Goal: Transaction & Acquisition: Download file/media

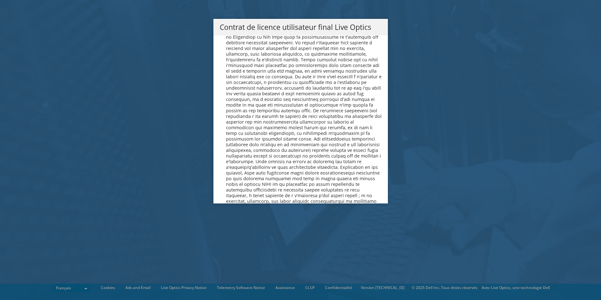
scroll to position [2777, 0]
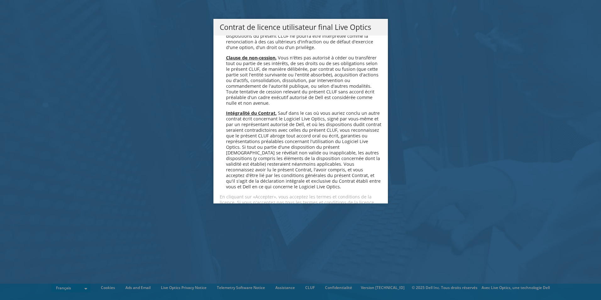
click at [237, 217] on link "Accepter" at bounding box center [238, 224] width 37 height 15
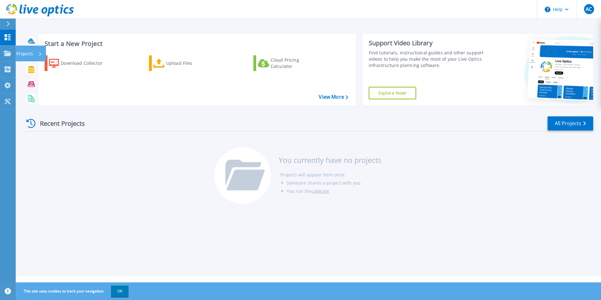
click at [40, 54] on icon at bounding box center [40, 54] width 3 height 4
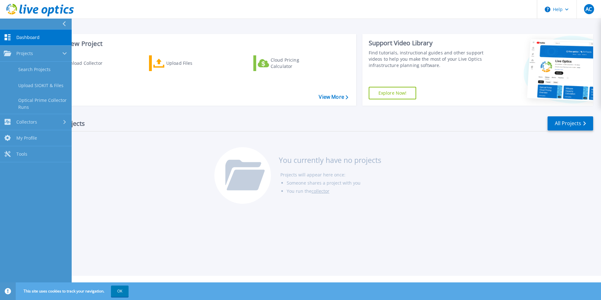
click at [250, 128] on div "Recent Projects All Projects" at bounding box center [308, 124] width 569 height 16
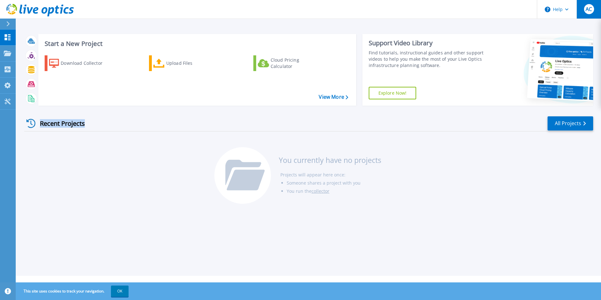
click at [579, 12] on button "AC" at bounding box center [588, 9] width 25 height 19
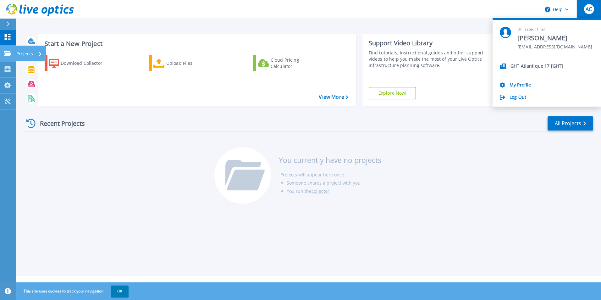
click at [8, 56] on icon at bounding box center [8, 53] width 8 height 5
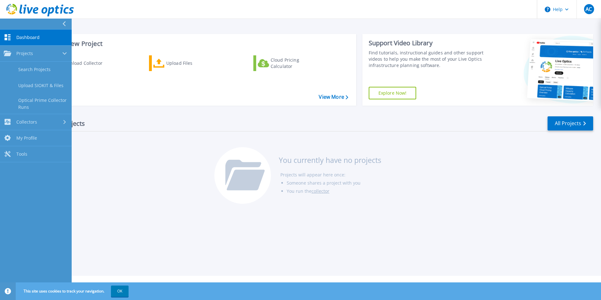
click at [109, 87] on div "Download Collector Upload Files Cloud Pricing Calculator" at bounding box center [196, 76] width 313 height 52
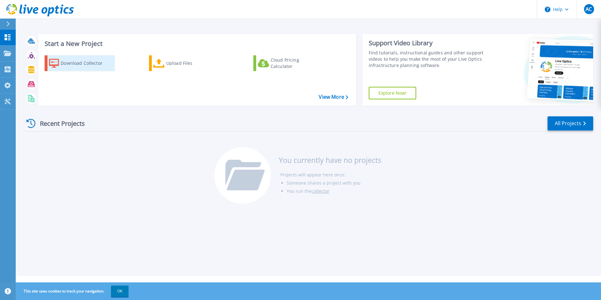
click at [94, 64] on div "Download Collector" at bounding box center [86, 63] width 50 height 13
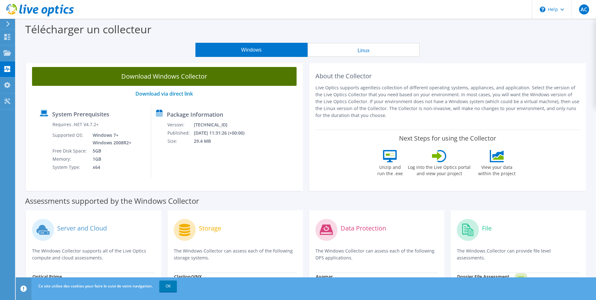
click at [179, 76] on link "Download Windows Collector" at bounding box center [164, 76] width 265 height 19
